Goal: Information Seeking & Learning: Check status

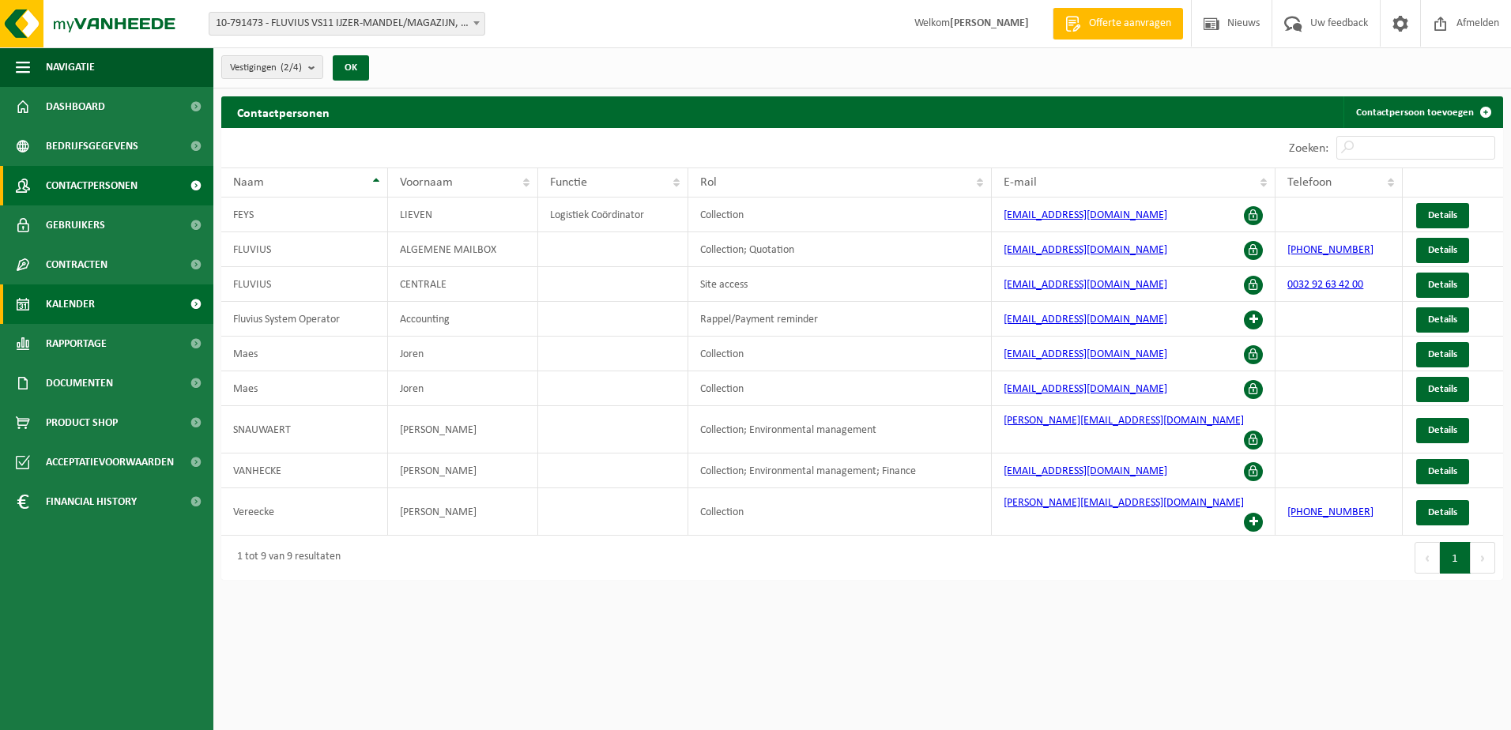
click at [58, 304] on span "Kalender" at bounding box center [70, 304] width 49 height 40
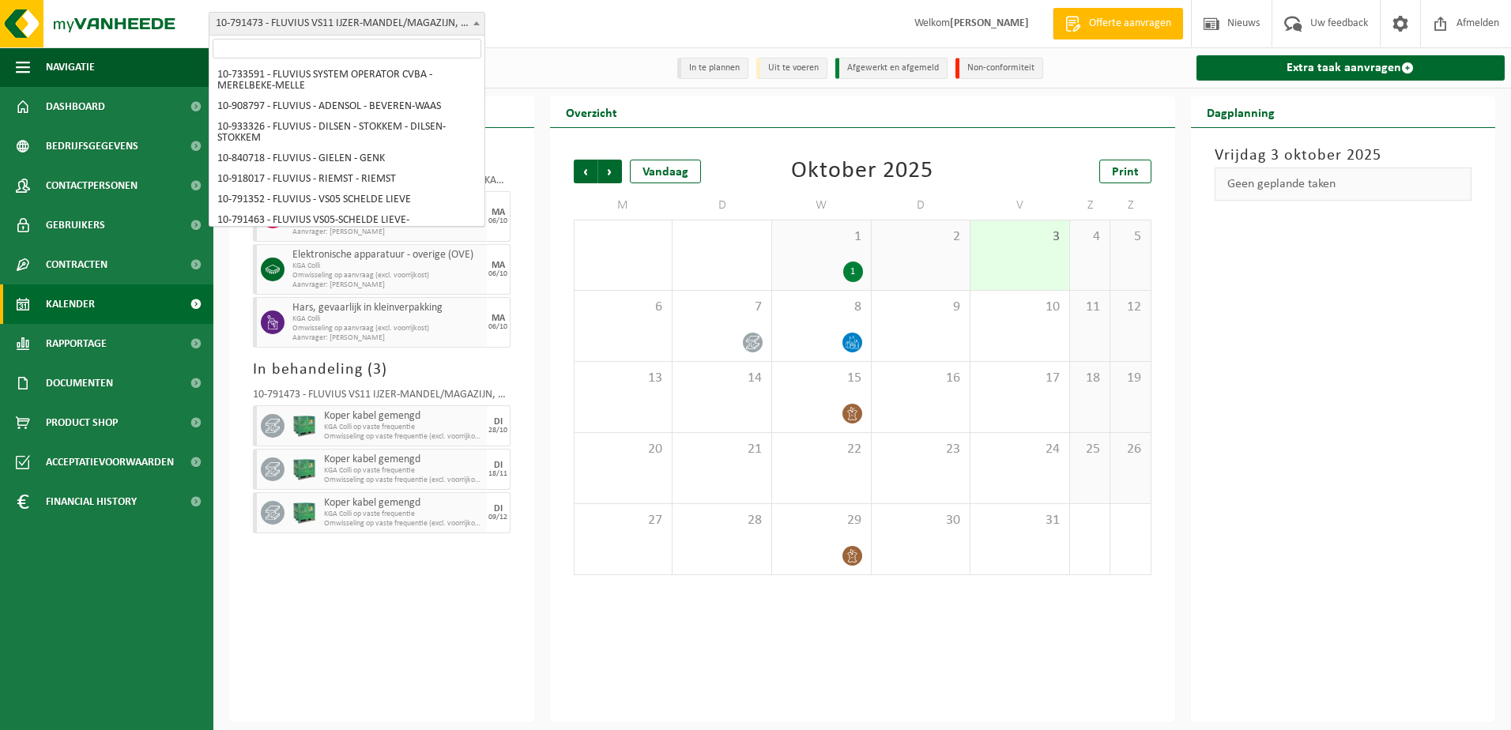
click at [481, 23] on span at bounding box center [477, 23] width 16 height 21
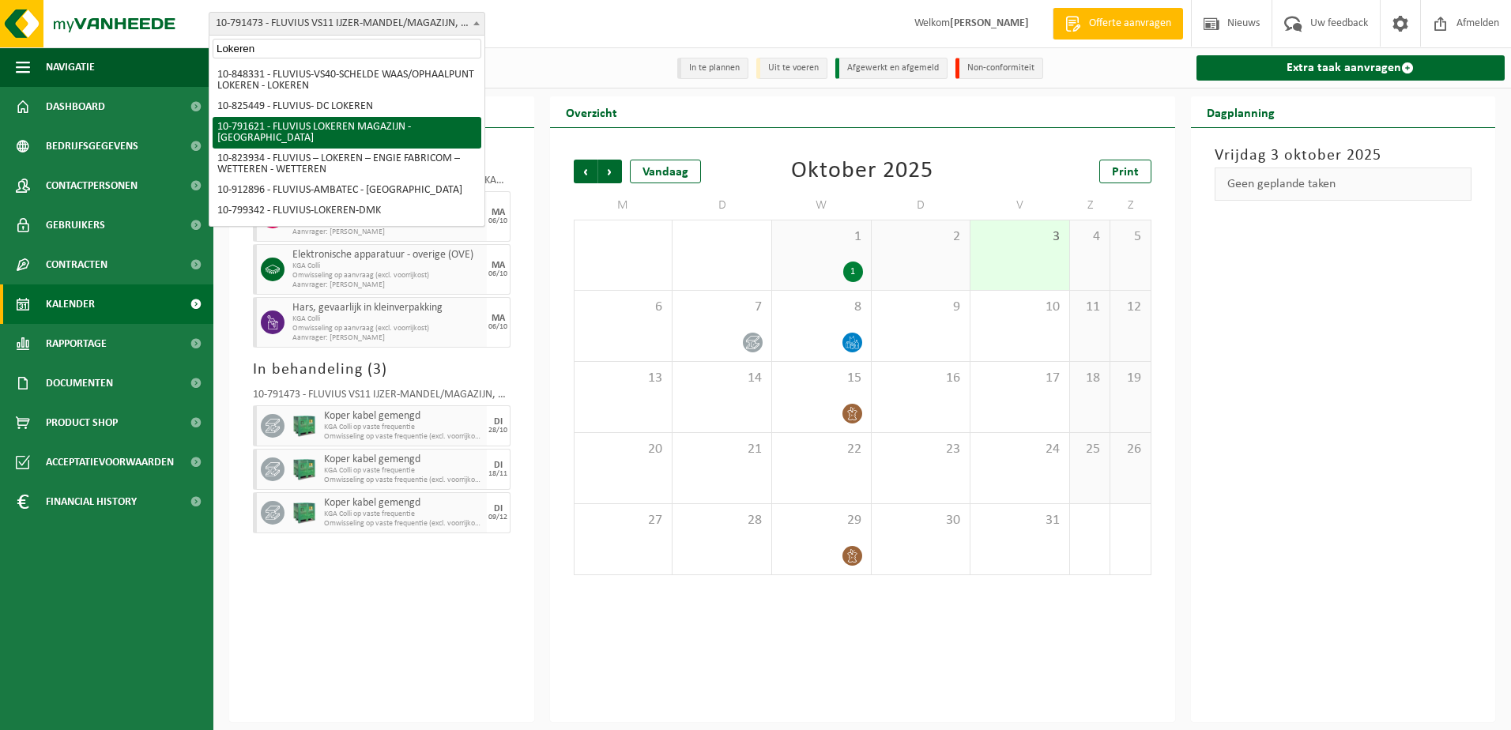
type input "Lokeren"
select select "30279"
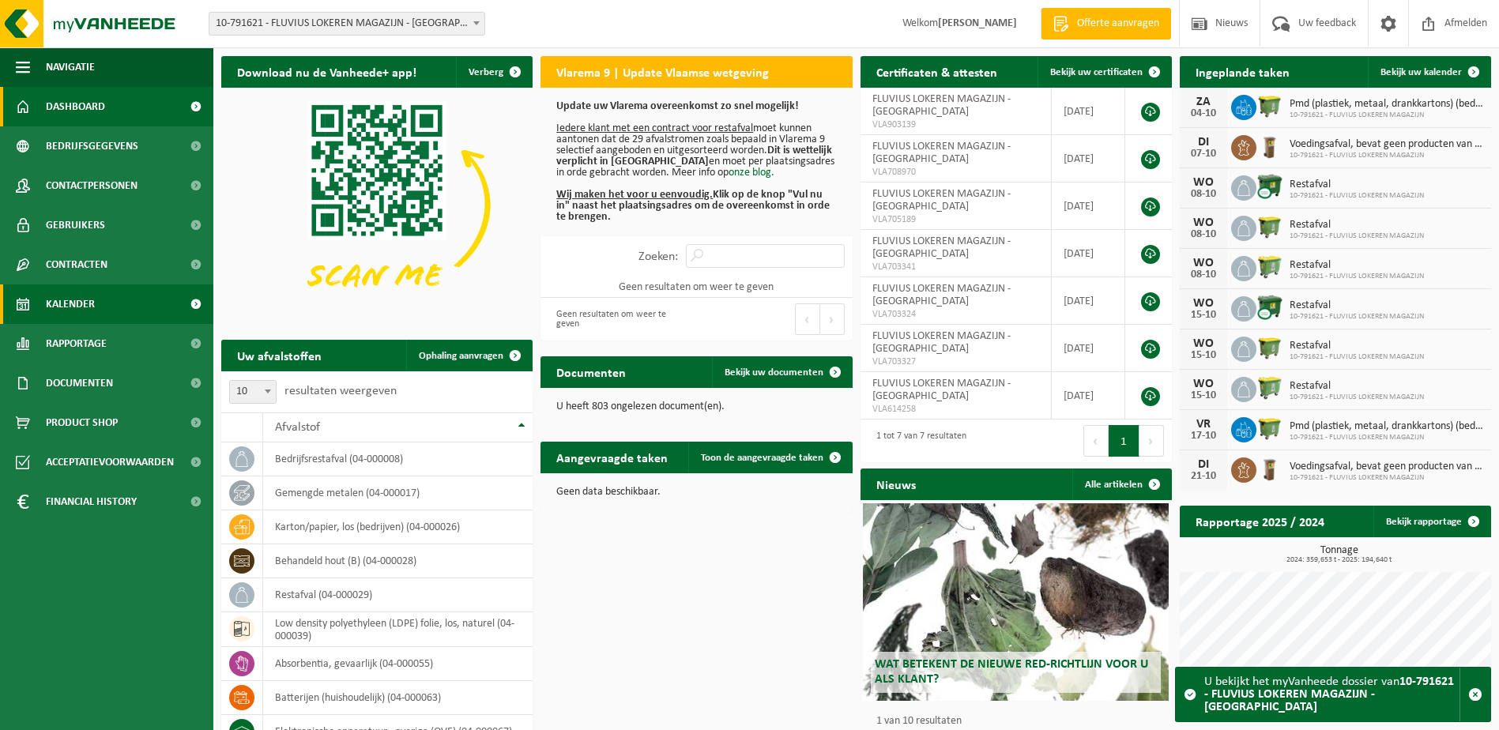
click at [73, 307] on span "Kalender" at bounding box center [70, 304] width 49 height 40
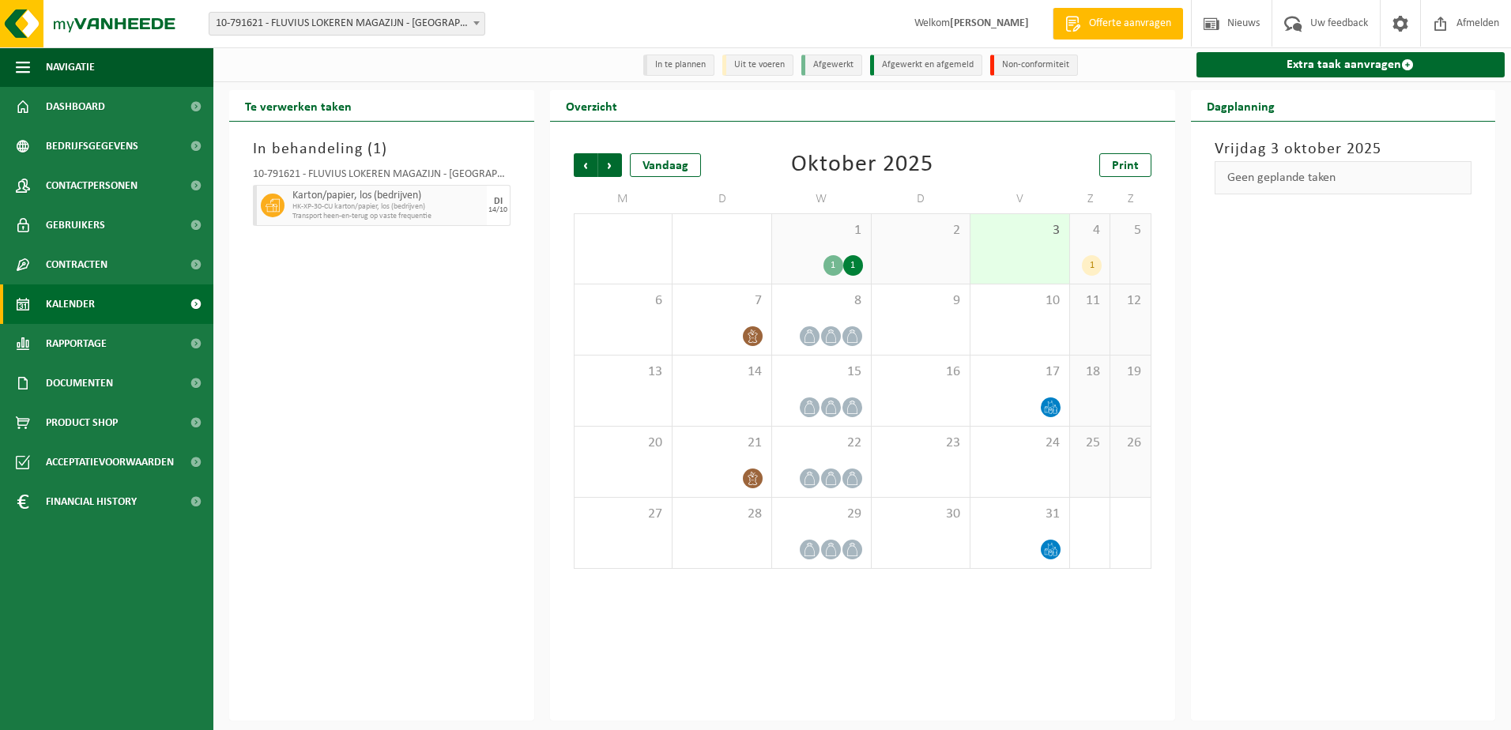
click at [1107, 243] on div "4 1" at bounding box center [1090, 249] width 40 height 70
click at [1007, 250] on div "3" at bounding box center [1019, 249] width 99 height 70
click at [823, 255] on div "1 1 1" at bounding box center [821, 249] width 99 height 70
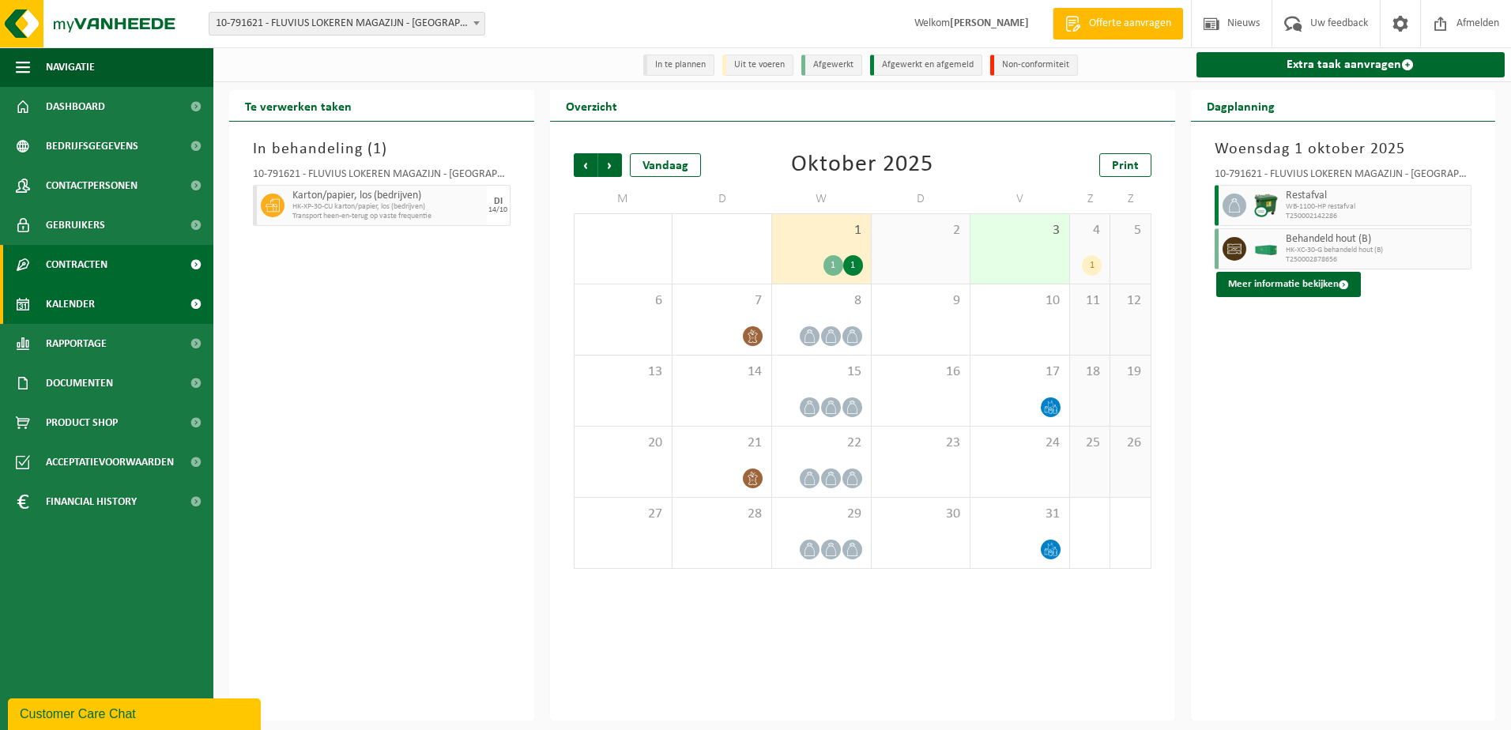
click at [76, 270] on span "Contracten" at bounding box center [77, 265] width 62 height 40
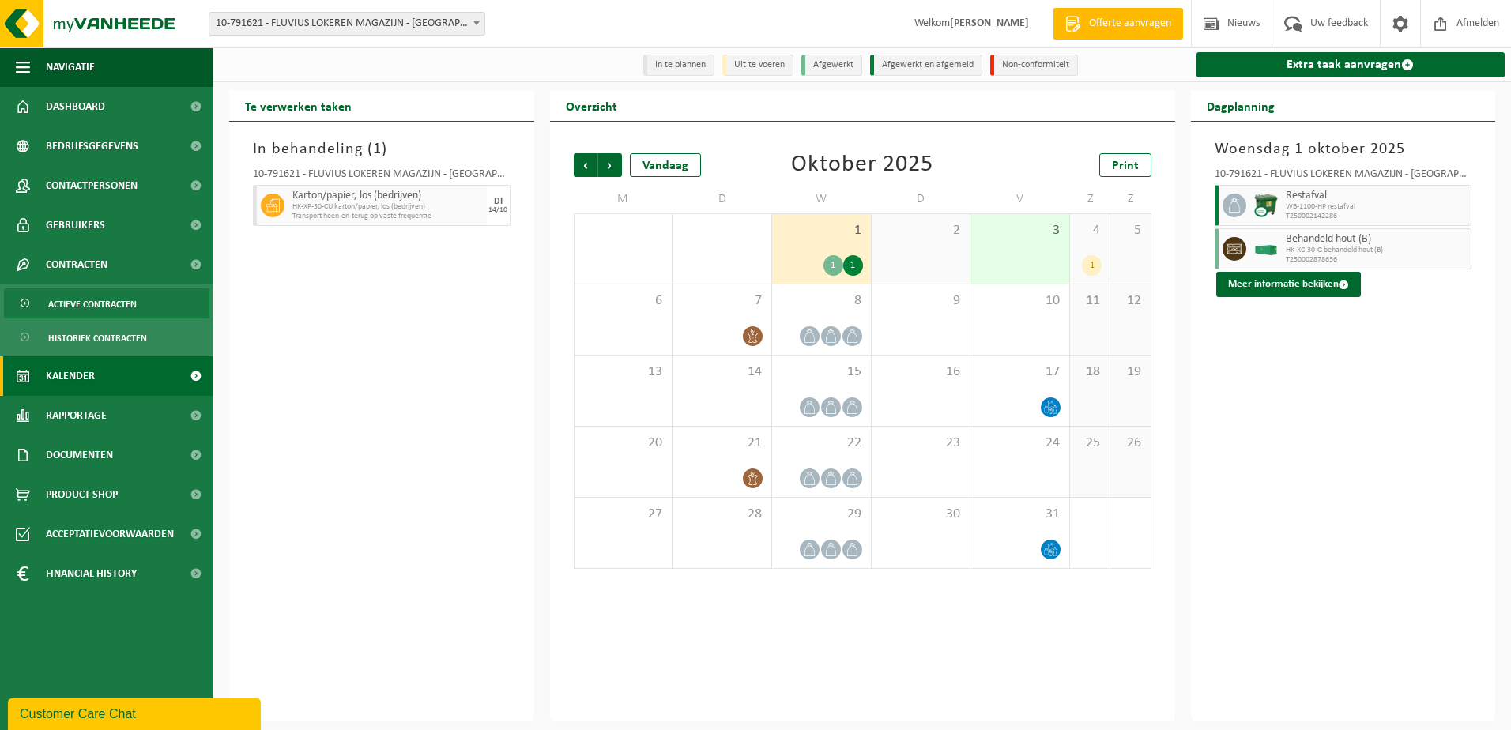
click at [92, 311] on span "Actieve contracten" at bounding box center [92, 304] width 88 height 30
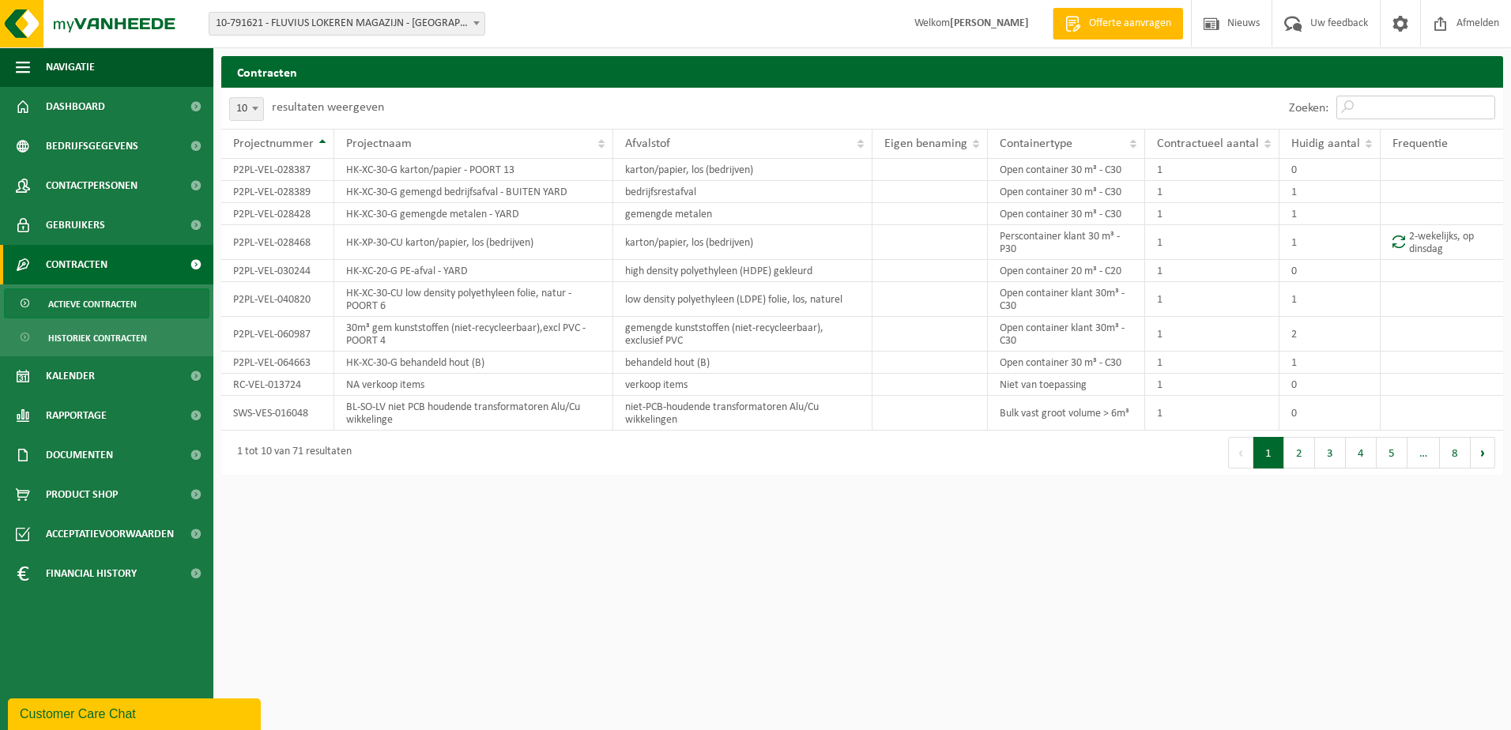
click at [1381, 100] on input "Zoeken:" at bounding box center [1415, 108] width 159 height 24
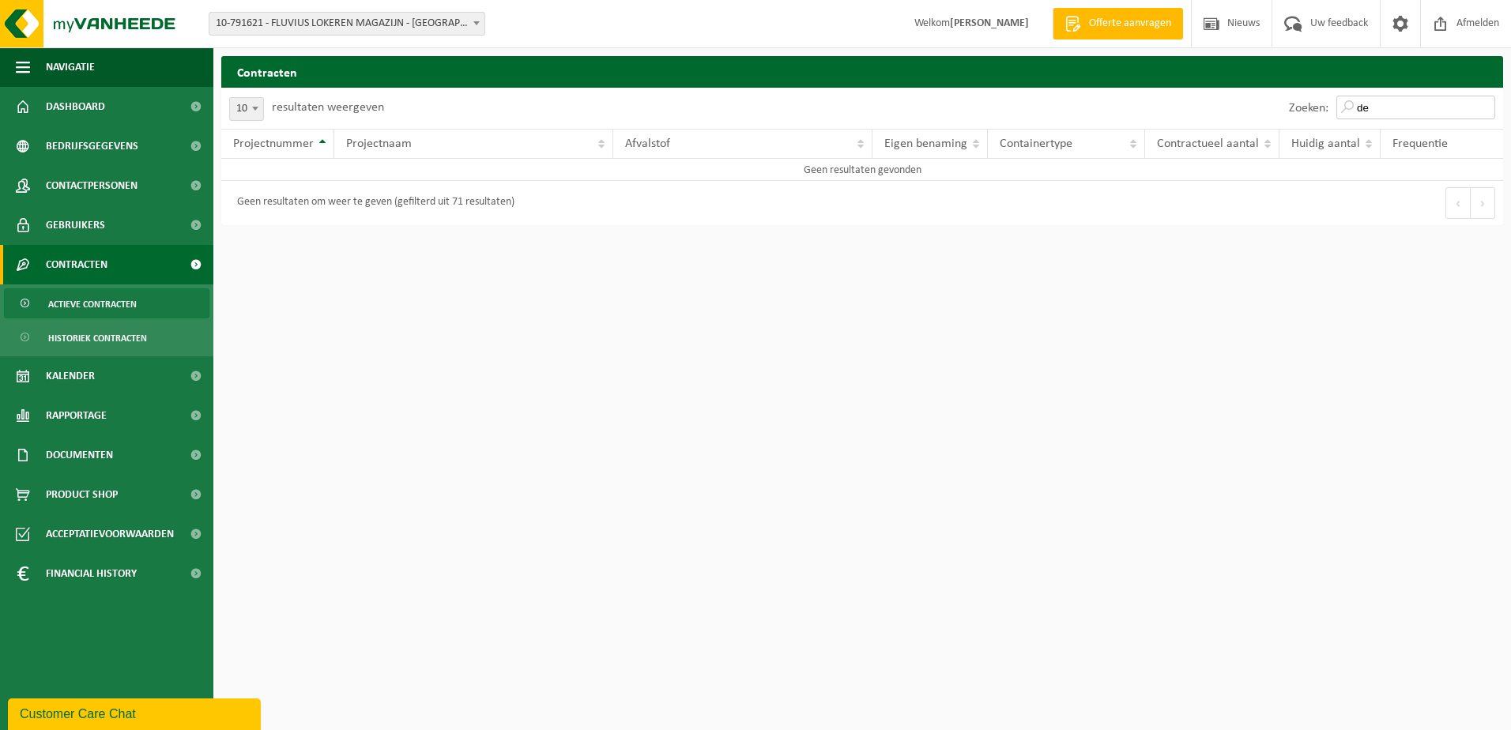
type input "d"
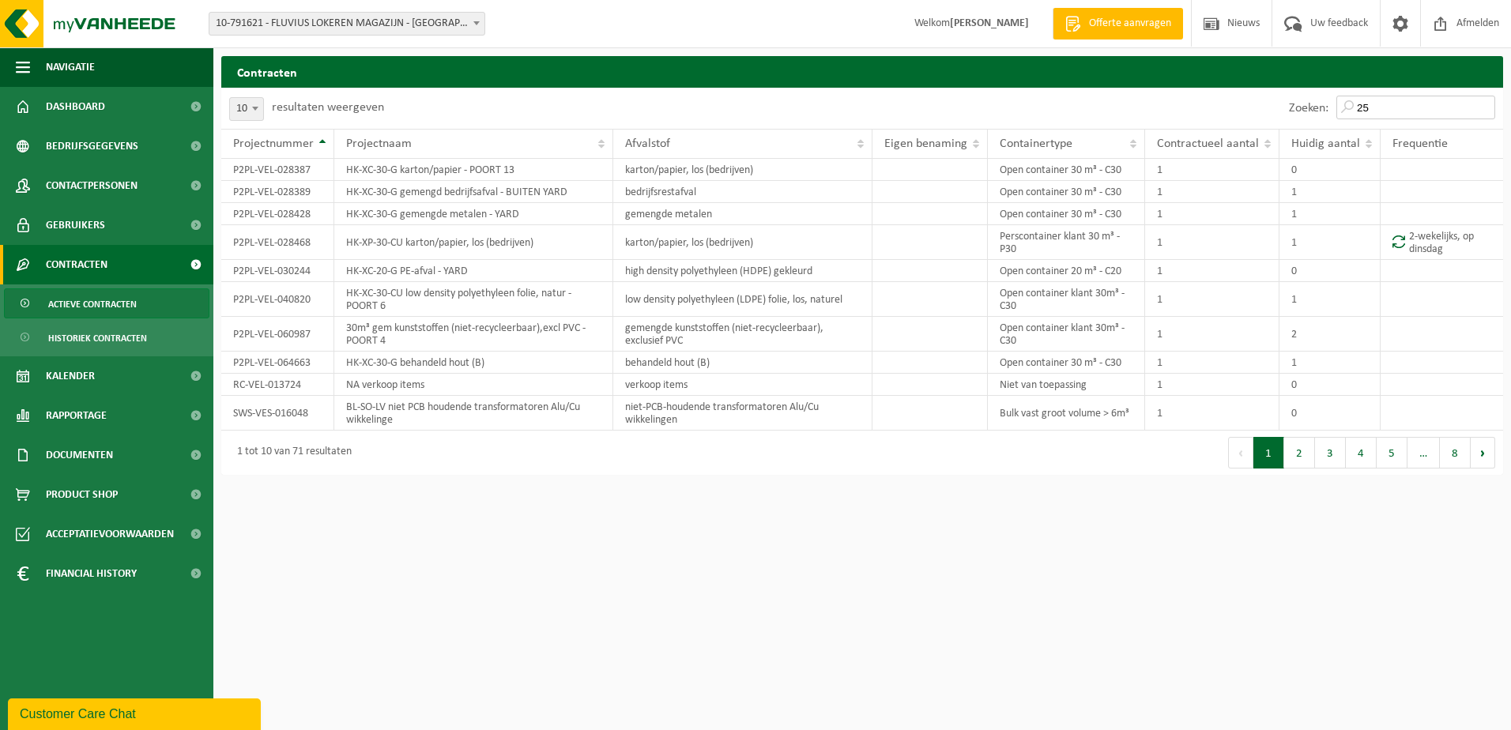
type input "2"
click at [1309, 463] on button "2" at bounding box center [1299, 453] width 31 height 32
